Goal: Transaction & Acquisition: Purchase product/service

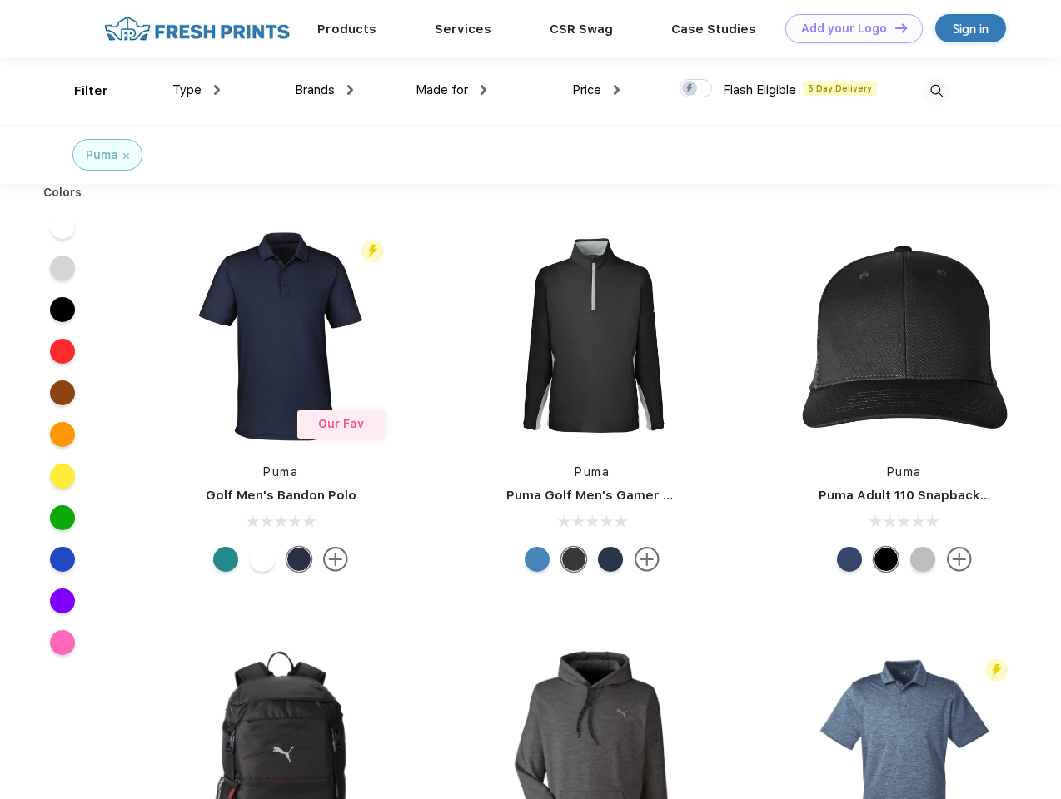
click at [848, 28] on link "Add your Logo Design Tool" at bounding box center [853, 28] width 137 height 29
click at [0, 0] on div "Design Tool" at bounding box center [0, 0] width 0 height 0
click at [893, 27] on link "Add your Logo Design Tool" at bounding box center [853, 28] width 137 height 29
click at [80, 91] on div "Filter" at bounding box center [91, 91] width 34 height 19
click at [196, 90] on span "Type" at bounding box center [186, 89] width 29 height 15
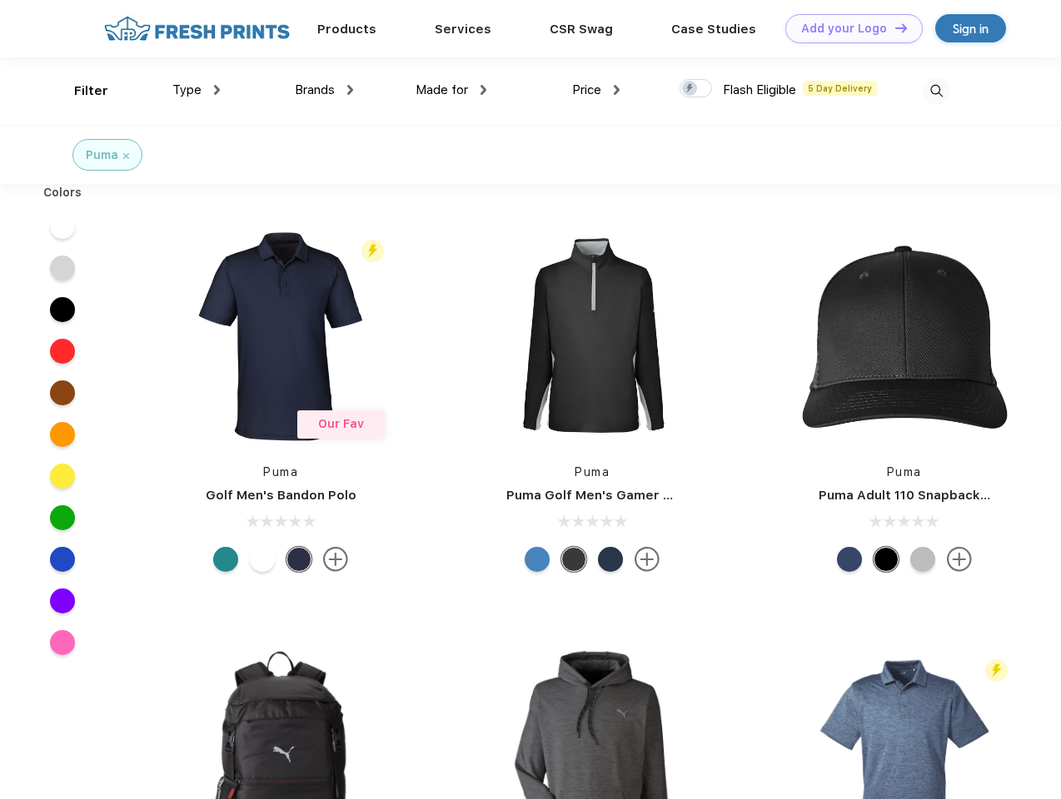
click at [324, 90] on span "Brands" at bounding box center [315, 89] width 40 height 15
click at [451, 90] on span "Made for" at bounding box center [441, 89] width 52 height 15
click at [596, 90] on span "Price" at bounding box center [586, 89] width 29 height 15
click at [696, 89] on div at bounding box center [695, 88] width 32 height 18
click at [690, 89] on input "checkbox" at bounding box center [684, 83] width 11 height 11
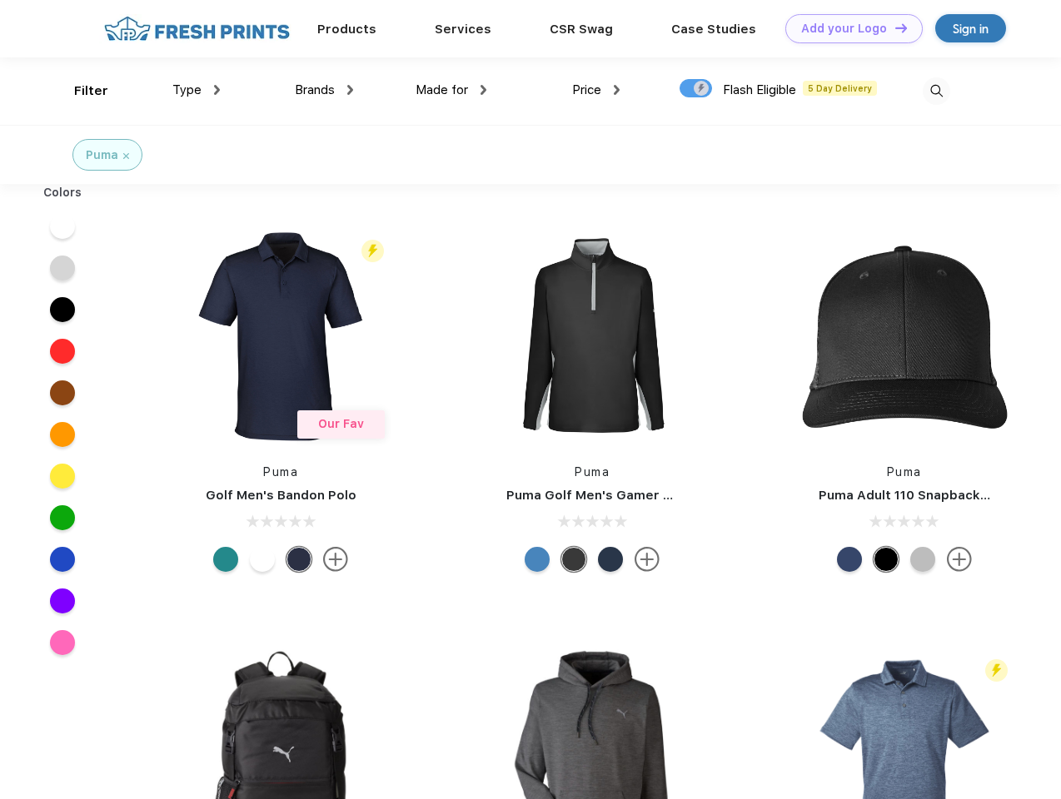
click at [936, 91] on img at bounding box center [936, 90] width 27 height 27
